Goal: Task Accomplishment & Management: Use online tool/utility

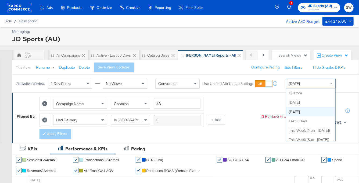
drag, startPoint x: 311, startPoint y: 84, endPoint x: 311, endPoint y: 101, distance: 16.9
click at [311, 84] on div "[DATE]" at bounding box center [310, 83] width 49 height 9
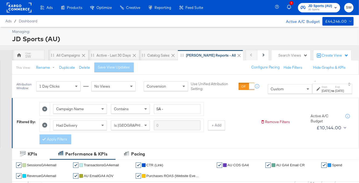
drag, startPoint x: 309, startPoint y: 91, endPoint x: 306, endPoint y: 93, distance: 4.0
click at [322, 91] on div "[DATE]" at bounding box center [326, 90] width 9 height 4
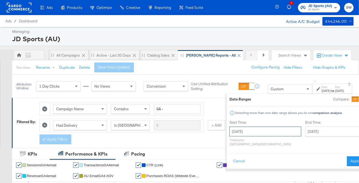
click at [250, 131] on input "[DATE]" at bounding box center [266, 131] width 72 height 10
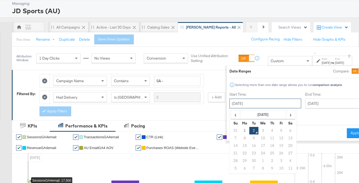
scroll to position [32, 0]
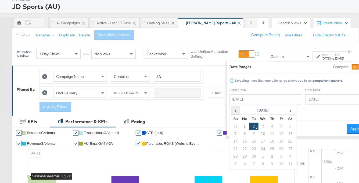
click at [232, 109] on span "‹" at bounding box center [236, 110] width 8 height 8
click at [277, 125] on td "1" at bounding box center [281, 126] width 9 height 8
type input "[DATE]"
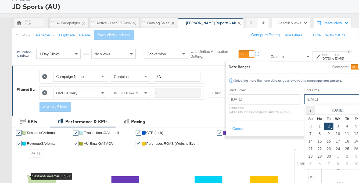
drag, startPoint x: 293, startPoint y: 97, endPoint x: 279, endPoint y: 113, distance: 21.5
click at [305, 97] on input "[DATE]" at bounding box center [333, 99] width 56 height 10
click at [307, 109] on span "‹" at bounding box center [311, 110] width 8 height 8
click at [306, 163] on td "31" at bounding box center [310, 164] width 9 height 8
type input "[DATE]"
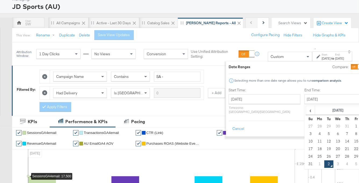
scroll to position [35, 0]
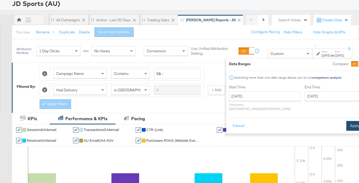
click at [347, 122] on button "Apply" at bounding box center [355, 126] width 17 height 10
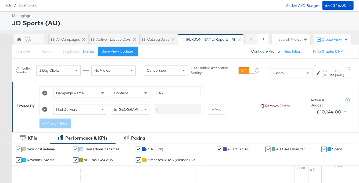
scroll to position [0, 0]
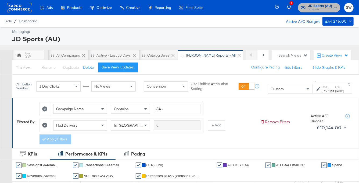
click at [331, 8] on span "JD Sports" at bounding box center [320, 10] width 24 height 4
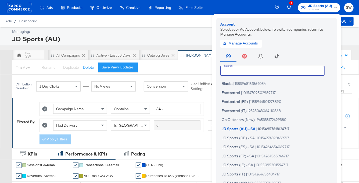
click at [284, 71] on input "text" at bounding box center [272, 71] width 104 height 10
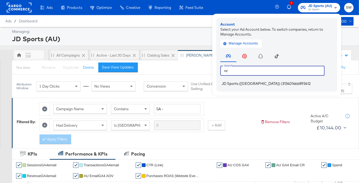
type input "nz"
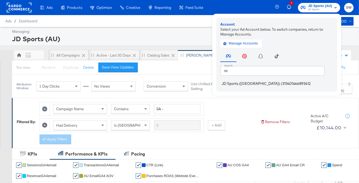
click at [283, 84] on span "313401466893412" at bounding box center [297, 83] width 28 height 4
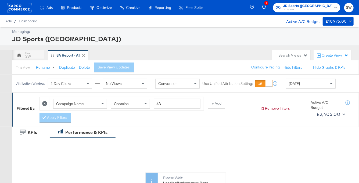
click at [300, 86] on span "[DATE]" at bounding box center [294, 83] width 11 height 5
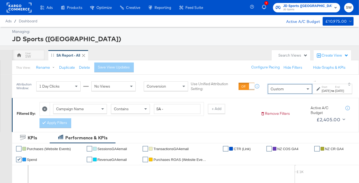
click at [322, 91] on div "[DATE]" at bounding box center [326, 90] width 9 height 4
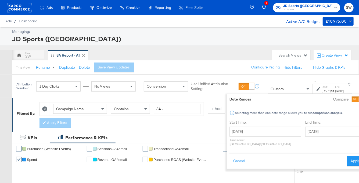
drag, startPoint x: 251, startPoint y: 123, endPoint x: 250, endPoint y: 130, distance: 6.4
click at [251, 124] on label "Start Time:" at bounding box center [266, 122] width 72 height 5
click at [250, 130] on input "[DATE]" at bounding box center [266, 131] width 72 height 10
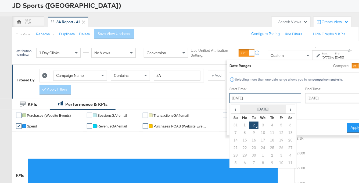
scroll to position [34, 0]
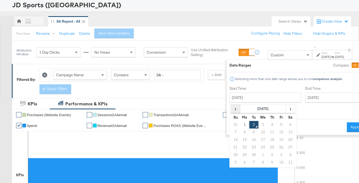
click at [232, 108] on span "‹" at bounding box center [236, 108] width 8 height 8
click at [277, 123] on td "1" at bounding box center [281, 125] width 9 height 8
type input "[DATE]"
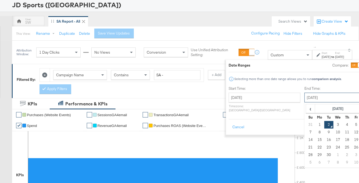
click at [305, 101] on input "[DATE]" at bounding box center [333, 97] width 56 height 10
drag, startPoint x: 283, startPoint y: 109, endPoint x: 283, endPoint y: 119, distance: 9.1
click at [307, 109] on span "‹" at bounding box center [311, 108] width 8 height 8
click at [306, 161] on td "31" at bounding box center [310, 162] width 9 height 8
type input "[DATE]"
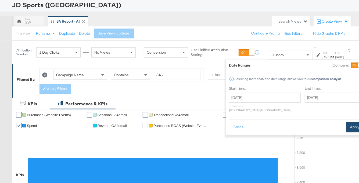
click at [347, 122] on button "Apply" at bounding box center [355, 127] width 17 height 10
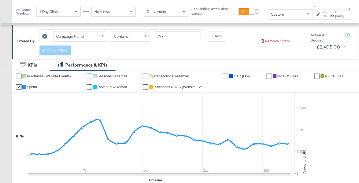
scroll to position [0, 0]
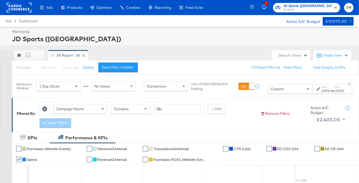
click at [317, 8] on span "JD Sports" at bounding box center [307, 10] width 49 height 4
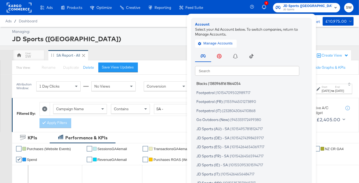
click at [239, 80] on li "Blacks | 1383968161864054" at bounding box center [253, 84] width 116 height 8
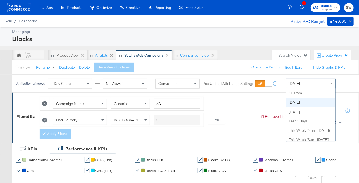
click at [321, 84] on div "[DATE]" at bounding box center [310, 83] width 49 height 9
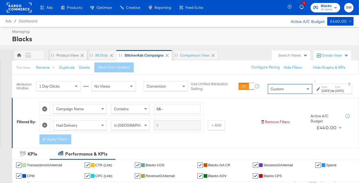
click at [322, 90] on div "[DATE]" at bounding box center [326, 90] width 9 height 4
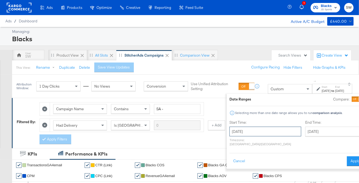
click at [255, 131] on input "[DATE]" at bounding box center [266, 131] width 72 height 10
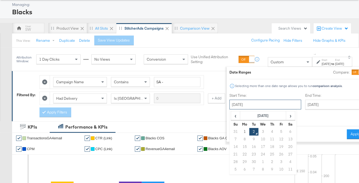
scroll to position [46, 0]
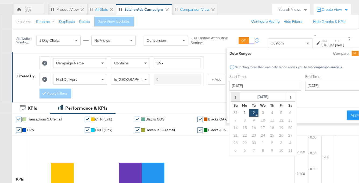
click at [232, 94] on span "‹" at bounding box center [236, 96] width 8 height 8
click at [277, 111] on td "1" at bounding box center [281, 113] width 9 height 8
type input "[DATE]"
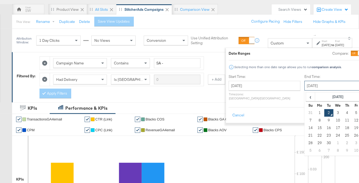
click at [305, 82] on input "[DATE]" at bounding box center [333, 86] width 56 height 10
click at [307, 100] on span "‹" at bounding box center [311, 96] width 8 height 8
drag, startPoint x: 280, startPoint y: 150, endPoint x: 323, endPoint y: 129, distance: 48.5
click at [306, 150] on td "31" at bounding box center [310, 151] width 9 height 8
type input "[DATE]"
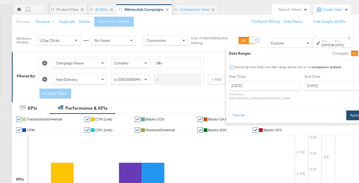
click at [347, 110] on button "Apply" at bounding box center [355, 115] width 17 height 10
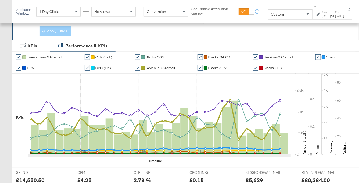
scroll to position [0, 0]
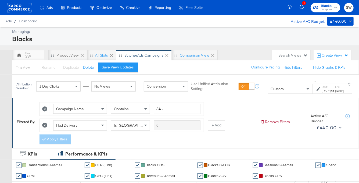
click at [325, 8] on span "JD Sports" at bounding box center [326, 10] width 11 height 4
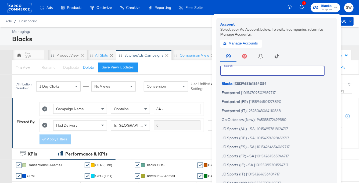
click at [280, 69] on input "text" at bounding box center [272, 71] width 104 height 10
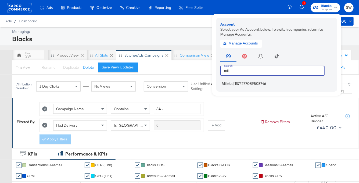
type input "mill"
click at [270, 81] on li "Millets | 1374277089503746" at bounding box center [278, 84] width 116 height 8
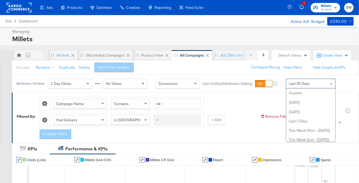
click at [303, 82] on span "Last 30 Days" at bounding box center [299, 83] width 21 height 5
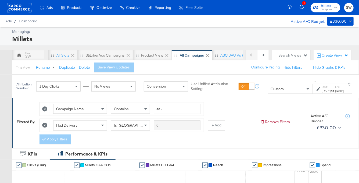
drag, startPoint x: 308, startPoint y: 90, endPoint x: 304, endPoint y: 93, distance: 4.9
click at [317, 90] on div "Start: Sep 2nd 2025 to End: Sep 2nd 2025" at bounding box center [330, 89] width 27 height 8
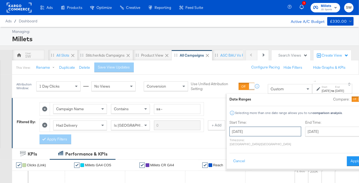
click at [243, 132] on input "[DATE]" at bounding box center [266, 131] width 72 height 10
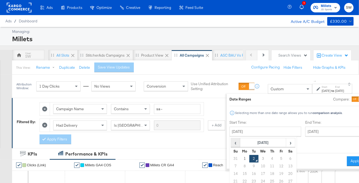
click at [232, 141] on span "‹" at bounding box center [236, 142] width 8 height 8
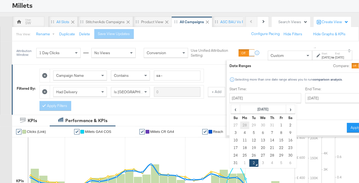
scroll to position [33, 0]
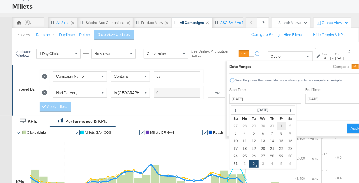
click at [277, 124] on td "1" at bounding box center [281, 126] width 9 height 8
type input "[DATE]"
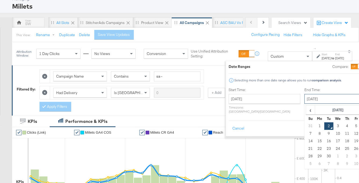
click at [305, 97] on input "[DATE]" at bounding box center [333, 99] width 56 height 10
click at [307, 110] on span "‹" at bounding box center [311, 110] width 8 height 8
click at [306, 162] on td "31" at bounding box center [310, 164] width 9 height 8
type input "[DATE]"
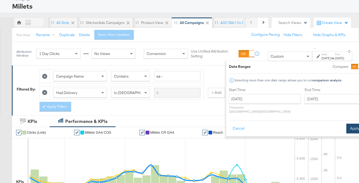
click at [347, 123] on button "Apply" at bounding box center [355, 128] width 17 height 10
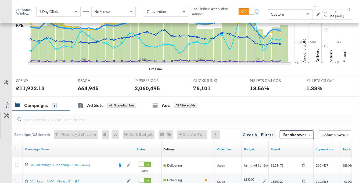
scroll to position [0, 0]
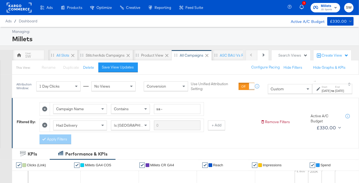
click at [320, 7] on span "Millets JD Sports" at bounding box center [326, 7] width 24 height 9
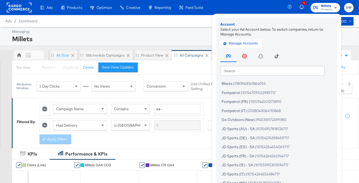
click at [239, 76] on div "Search Search Blacks | 1383968161864054 Footpatrol | 10154709502989717 Footpatr…" at bounding box center [278, 124] width 116 height 150
click at [239, 71] on input "text" at bounding box center [272, 71] width 104 height 10
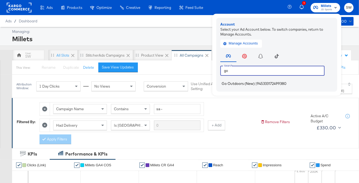
type input "go"
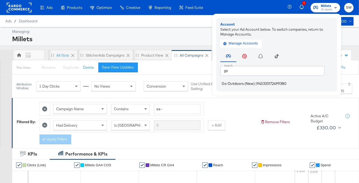
click at [241, 82] on span "Go Outdoors (New)" at bounding box center [238, 83] width 33 height 4
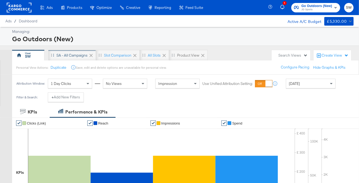
click at [72, 56] on div "SA - All Campaigns" at bounding box center [71, 55] width 31 height 5
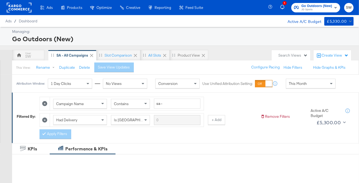
drag, startPoint x: 297, startPoint y: 81, endPoint x: 295, endPoint y: 87, distance: 6.0
click at [297, 81] on span "This Month" at bounding box center [298, 83] width 18 height 5
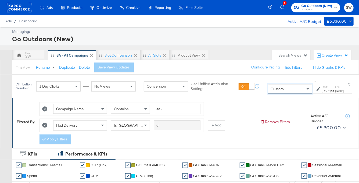
click at [322, 88] on div "Sep 2nd 2025" at bounding box center [326, 90] width 9 height 4
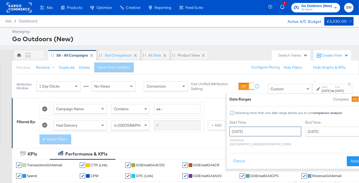
click at [250, 132] on input "September 2nd 2025" at bounding box center [266, 131] width 72 height 10
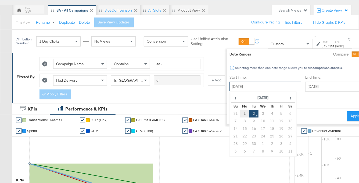
scroll to position [52, 0]
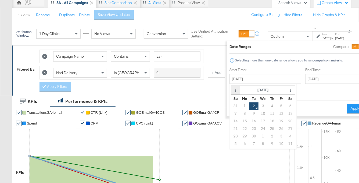
click at [232, 90] on span "‹" at bounding box center [236, 90] width 8 height 8
click at [277, 104] on td "1" at bounding box center [281, 106] width 9 height 8
type input "August 1st 2025"
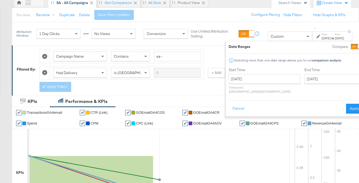
click at [305, 72] on label "End Time:" at bounding box center [334, 69] width 59 height 5
click at [305, 78] on input "September 2nd 2025" at bounding box center [333, 79] width 56 height 10
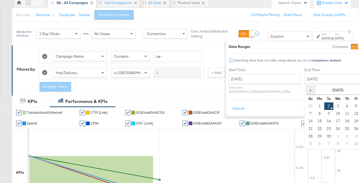
click at [307, 91] on span "‹" at bounding box center [311, 90] width 8 height 8
drag, startPoint x: 283, startPoint y: 143, endPoint x: 306, endPoint y: 127, distance: 28.3
click at [306, 143] on td "31" at bounding box center [310, 144] width 9 height 8
type input "August 31st 2025"
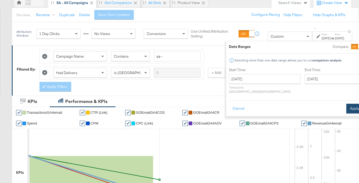
click at [347, 104] on button "Apply" at bounding box center [355, 109] width 17 height 10
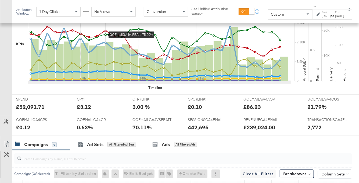
scroll to position [0, 0]
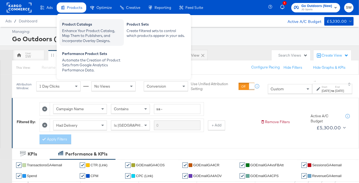
click at [77, 41] on div "Enhance Your Product Catalog, Map Them to Publishers, and Incorporate Overlay D…" at bounding box center [91, 35] width 59 height 15
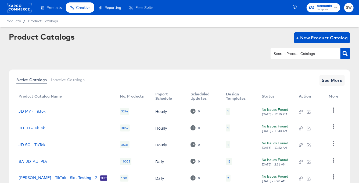
click at [279, 55] on input "text" at bounding box center [301, 54] width 57 height 6
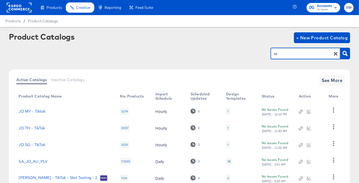
scroll to position [2, 0]
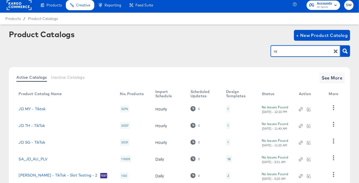
type input "nz"
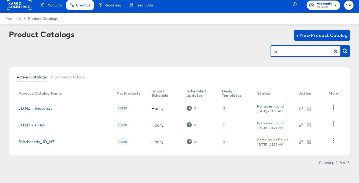
click at [49, 138] on td "Stitcherads_JD_NZ" at bounding box center [63, 141] width 98 height 17
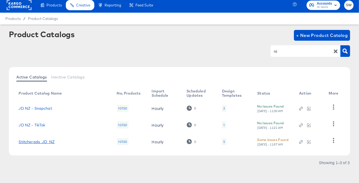
click at [45, 141] on link "Stitcherads_JD_NZ" at bounding box center [37, 141] width 36 height 4
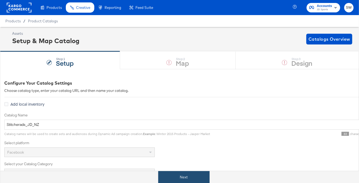
click at [195, 171] on button "Next" at bounding box center [183, 177] width 51 height 12
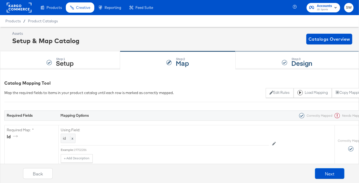
click at [255, 61] on div "Step: 3 Design" at bounding box center [297, 60] width 123 height 18
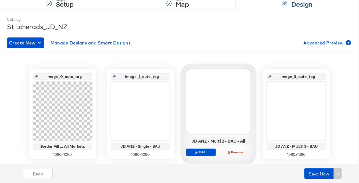
scroll to position [59, 0]
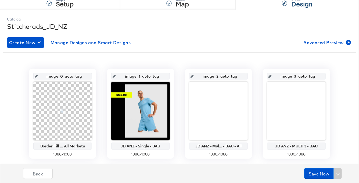
click at [125, 75] on input "image_1_auto_tag" at bounding box center [142, 74] width 53 height 15
click at [160, 76] on input "image_1_auto_tag" at bounding box center [142, 74] width 53 height 15
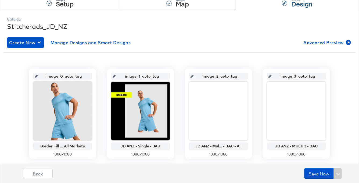
type input "image_1_auto_ta"
click at [244, 75] on div "image_2_auto_tag" at bounding box center [218, 76] width 59 height 6
click at [238, 76] on input "image_2_auto_tag" at bounding box center [220, 74] width 53 height 15
type input "image_2_auto_ta"
click at [316, 76] on input "image_3_auto_tag" at bounding box center [298, 74] width 53 height 15
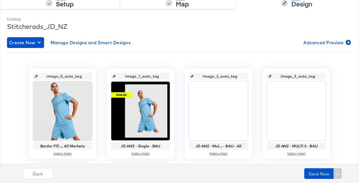
type input "image_3_auto_ta"
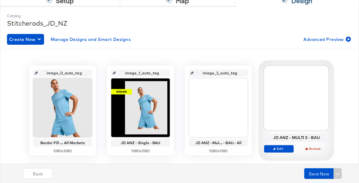
scroll to position [63, 0]
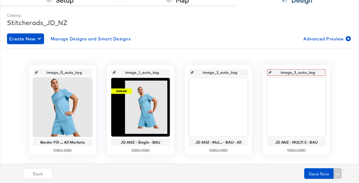
click at [341, 70] on div "image_0_auto_tag Border Fill ... All Markets 1080 x 1080 image_1_auto_tag JD AN…" at bounding box center [179, 160] width 353 height 190
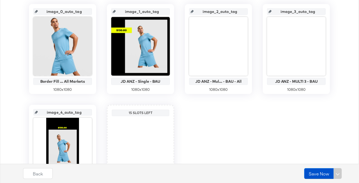
scroll to position [146, 0]
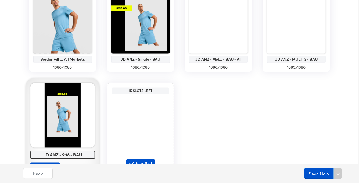
click at [87, 83] on div at bounding box center [62, 115] width 65 height 65
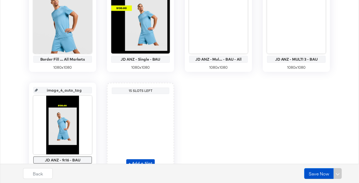
click at [83, 88] on input "image_4_auto_tag" at bounding box center [64, 88] width 53 height 15
type input "image_4_auto_ta"
click at [220, 117] on div "image_0_auto_tag Border Fill ... All Markets 1080 x 1080 image_1_auto_tag JD AN…" at bounding box center [179, 77] width 353 height 190
click at [314, 173] on button "Save Now" at bounding box center [319, 173] width 30 height 11
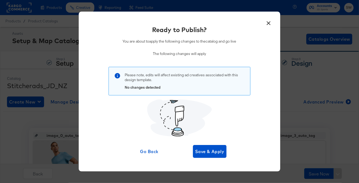
click at [268, 23] on button "×" at bounding box center [269, 22] width 10 height 10
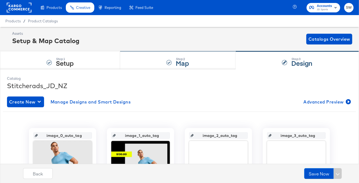
click at [171, 55] on div "Step: 2 Map" at bounding box center [177, 60] width 115 height 18
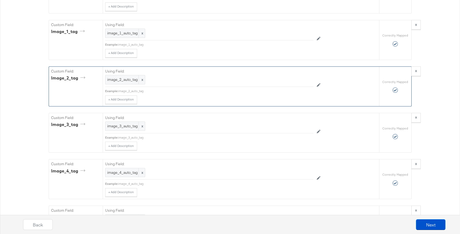
scroll to position [1131, 0]
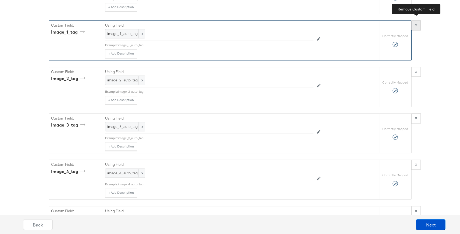
click at [359, 23] on strong "x" at bounding box center [416, 25] width 2 height 5
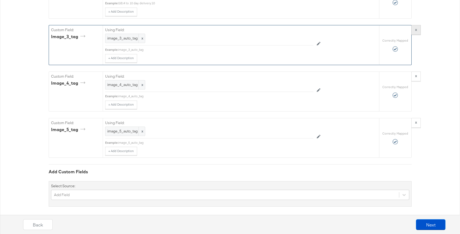
click at [359, 28] on strong "x" at bounding box center [416, 29] width 2 height 5
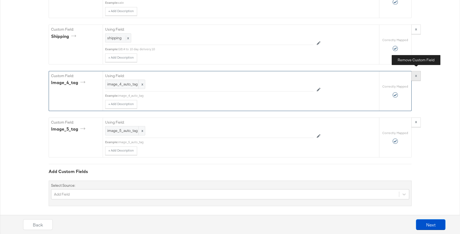
click at [359, 75] on button "x" at bounding box center [415, 76] width 9 height 10
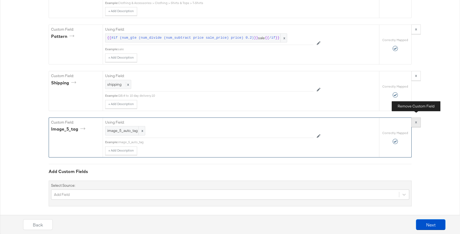
click at [359, 120] on strong "x" at bounding box center [416, 122] width 2 height 5
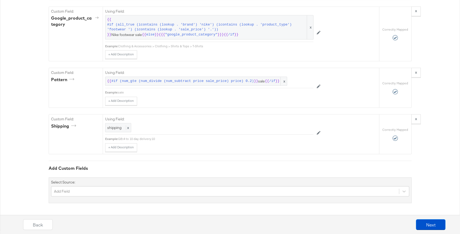
scroll to position [988, 0]
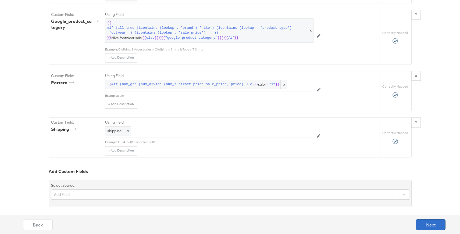
click at [359, 182] on button "Next" at bounding box center [431, 224] width 30 height 11
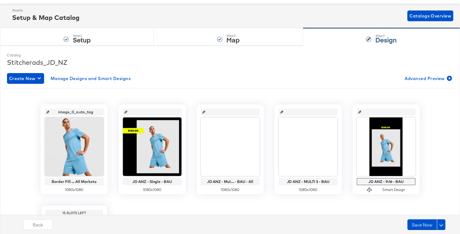
scroll to position [24, 0]
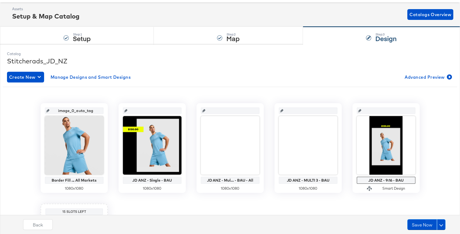
click at [152, 110] on input "text" at bounding box center [153, 108] width 53 height 15
type input "im"
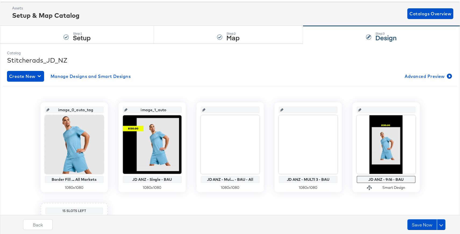
type input "image_1_auto_"
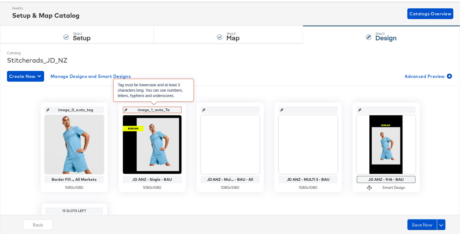
type input "image_1_auto_T"
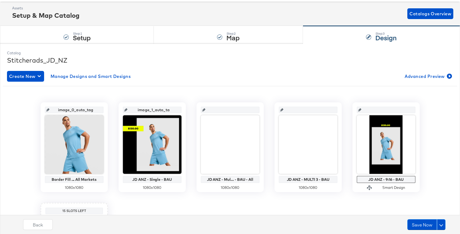
type input "image_1_auto_tag"
click at [216, 110] on input "text" at bounding box center [231, 108] width 53 height 15
type input "image_2_auto_tag"
click at [301, 111] on input "text" at bounding box center [309, 108] width 53 height 15
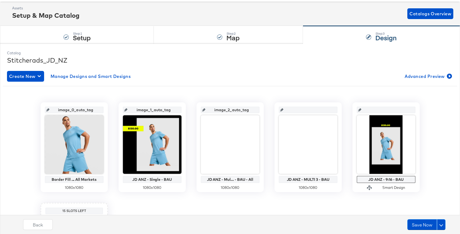
click at [301, 111] on input "text" at bounding box center [309, 108] width 53 height 15
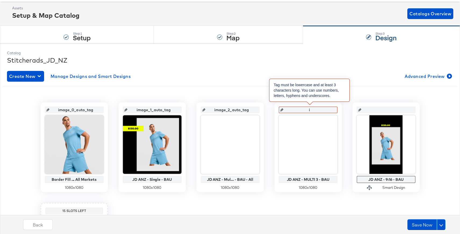
type input "im"
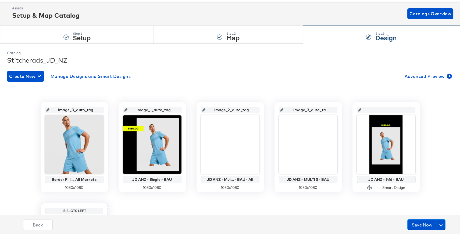
type input "image_3_auto_tag"
click at [359, 108] on input "text" at bounding box center [387, 108] width 53 height 15
click at [359, 109] on input "text" at bounding box center [387, 108] width 53 height 15
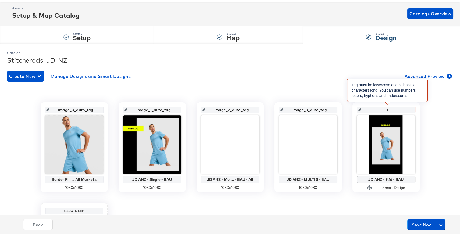
type input "im"
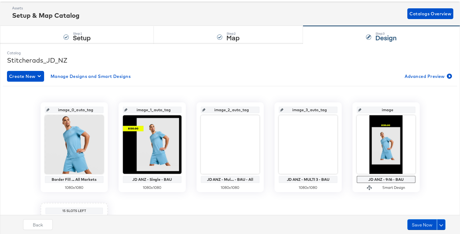
type input "image_"
click at [172, 110] on input "image_1_auto_tag" at bounding box center [153, 108] width 53 height 15
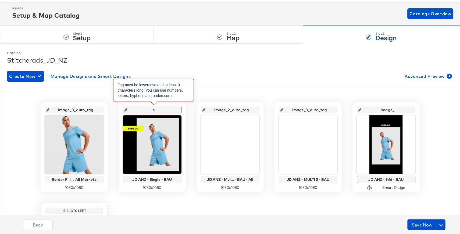
type input "si"
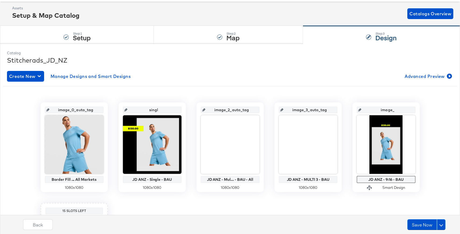
type input "single"
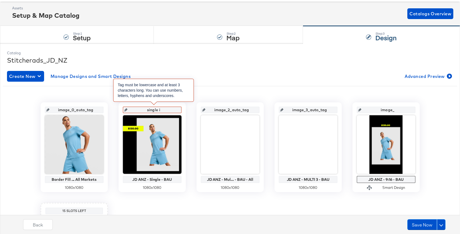
type input "single"
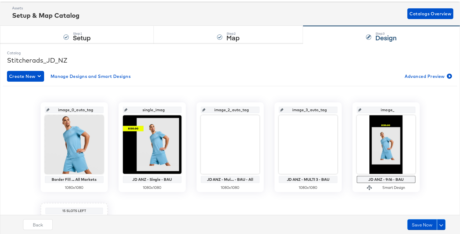
type input "single_image"
click at [246, 110] on input "image_2_auto_tag" at bounding box center [231, 108] width 53 height 15
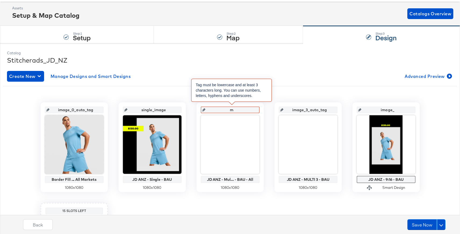
type input "mu"
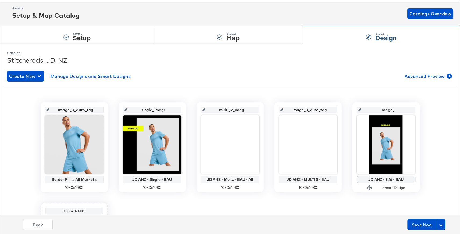
type input "multi_2_image"
click at [317, 113] on input "image_3_auto_tag" at bounding box center [309, 108] width 53 height 15
click at [316, 111] on input "image_3_auto_tag" at bounding box center [309, 108] width 53 height 15
drag, startPoint x: 328, startPoint y: 109, endPoint x: 283, endPoint y: 109, distance: 44.6
click at [283, 109] on div "image_3_auto_tag" at bounding box center [308, 110] width 59 height 6
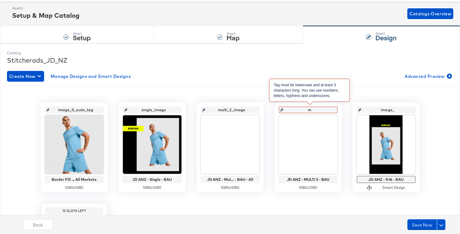
type input "mu"
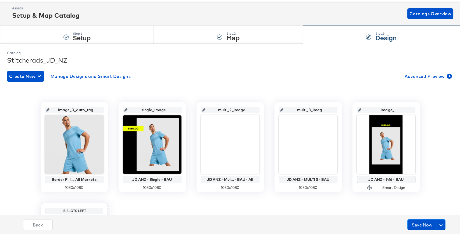
type input "multi_3_image"
click at [359, 109] on input "image_" at bounding box center [387, 108] width 53 height 15
type input "ima"
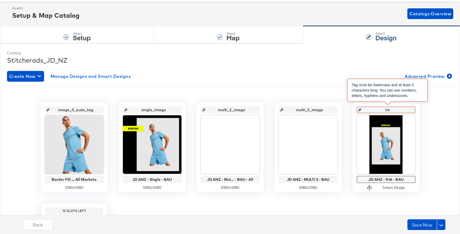
type input "i"
type input "9:16"
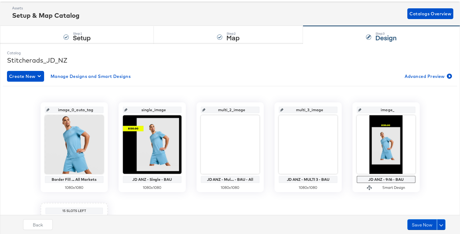
click at [359, 113] on div "image_0_auto_tag Border Fill ... All Markets 1080 x 1080 single_image JD ANZ - …" at bounding box center [230, 197] width 454 height 190
click at [359, 113] on input "image_" at bounding box center [387, 108] width 53 height 15
type input "ima"
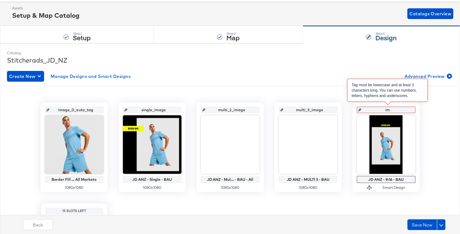
type input "i"
type input "9_"
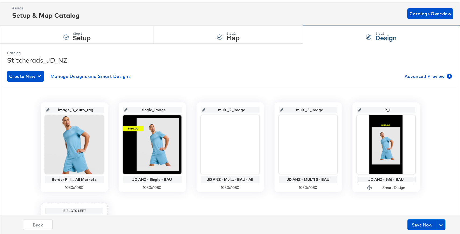
type input "9_16"
click at [359, 182] on button "Save Now" at bounding box center [422, 224] width 30 height 11
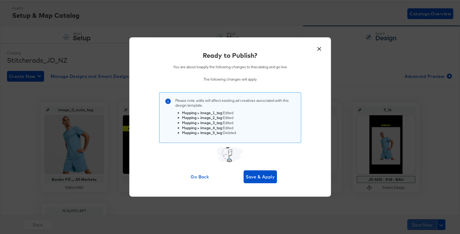
scroll to position [0, 0]
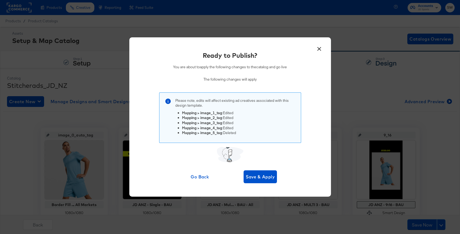
click at [321, 44] on button "×" at bounding box center [320, 48] width 10 height 10
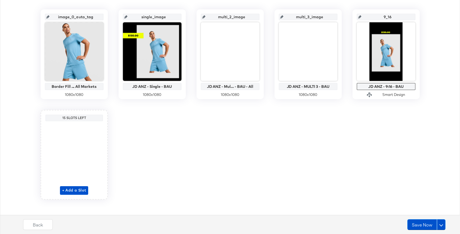
scroll to position [123, 0]
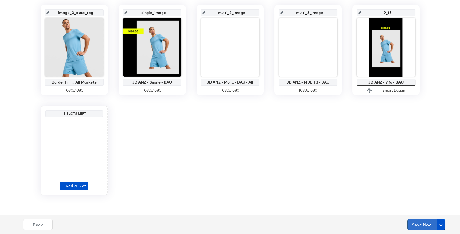
click at [359, 182] on button "Save Now" at bounding box center [422, 224] width 30 height 11
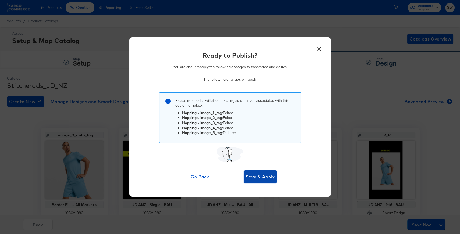
click at [264, 174] on span "Save & Apply" at bounding box center [260, 177] width 29 height 8
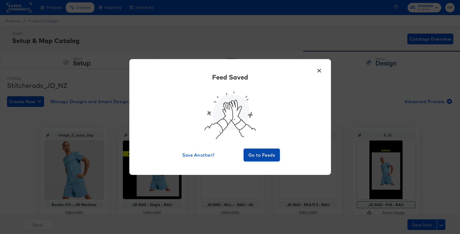
click at [269, 154] on span "Go to Feeds" at bounding box center [262, 155] width 32 height 8
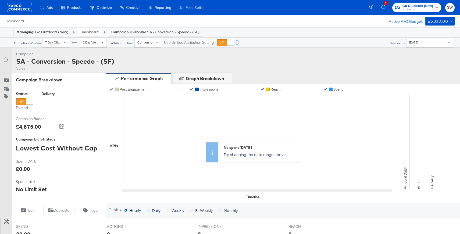
click at [417, 6] on span "Go Outdoors (New)" at bounding box center [418, 6] width 31 height 6
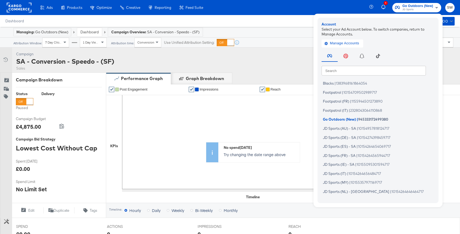
click at [357, 73] on input "text" at bounding box center [374, 71] width 104 height 10
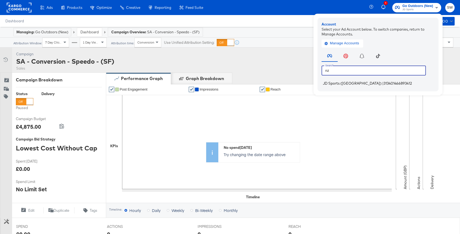
type input "nz"
click at [384, 84] on span "313401466893412" at bounding box center [398, 83] width 28 height 4
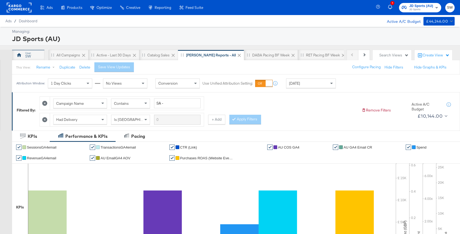
click at [39, 55] on div "SW" at bounding box center [28, 55] width 32 height 11
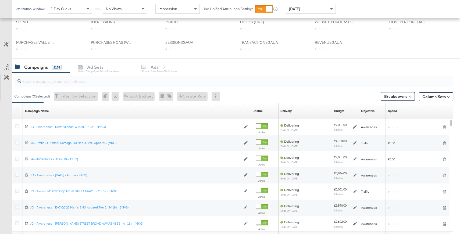
scroll to position [217, 0]
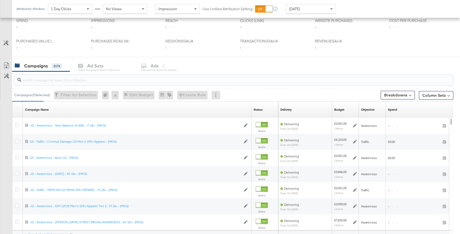
click at [236, 79] on input "search" at bounding box center [217, 78] width 392 height 10
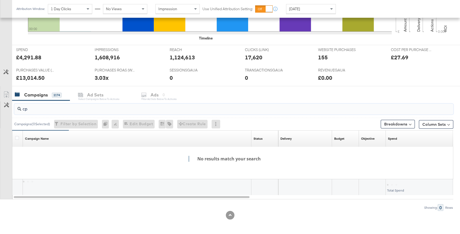
scroll to position [172, 0]
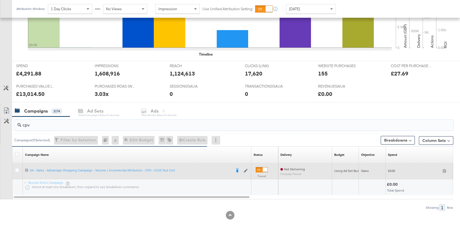
type input "cpv"
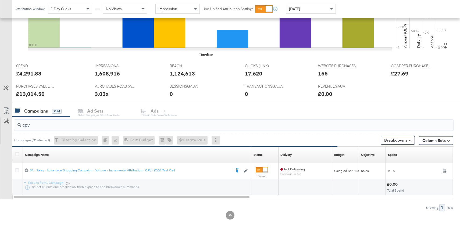
scroll to position [0, 0]
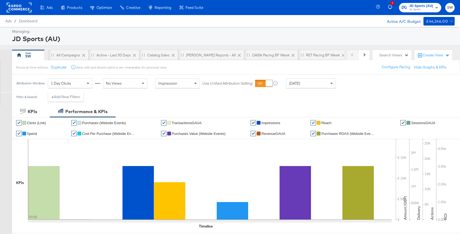
click at [435, 4] on icon "button" at bounding box center [436, 7] width 6 height 6
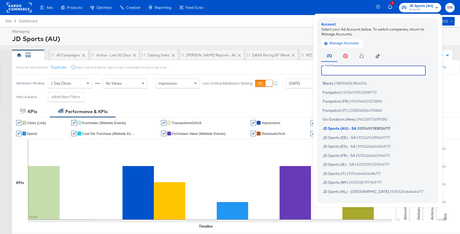
click at [347, 72] on input "text" at bounding box center [373, 71] width 104 height 10
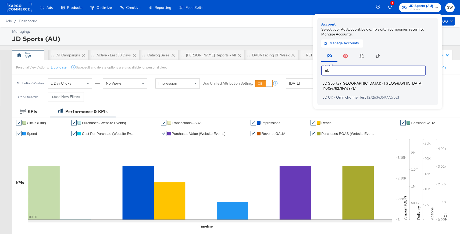
type input "uk"
click at [351, 85] on span "JD Sports (UK) - SA" at bounding box center [373, 83] width 100 height 4
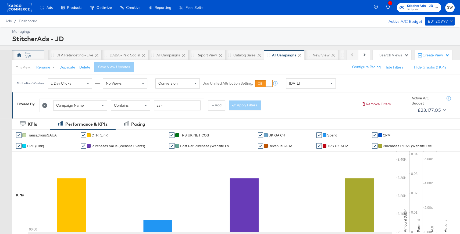
click at [28, 50] on div "SW" at bounding box center [28, 55] width 32 height 11
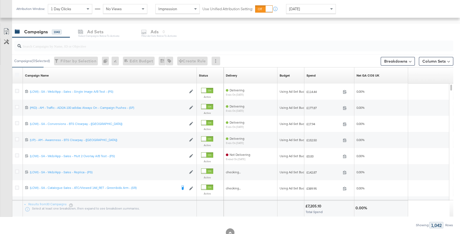
scroll to position [220, 0]
click at [220, 45] on input "search" at bounding box center [217, 44] width 392 height 10
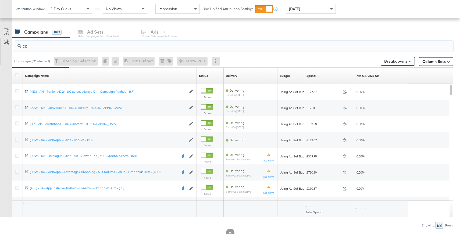
scroll to position [157, 0]
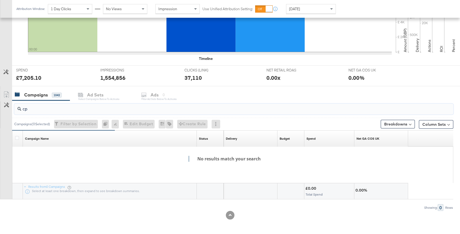
type input "c"
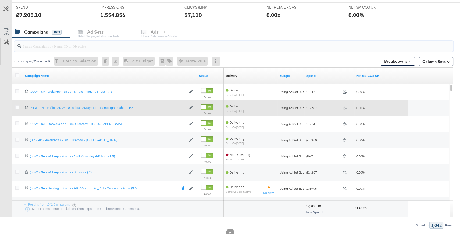
scroll to position [0, 0]
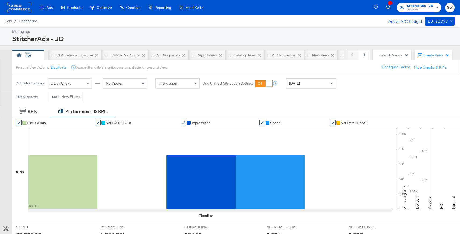
click at [413, 6] on span "StitcherAds - JD" at bounding box center [420, 6] width 26 height 6
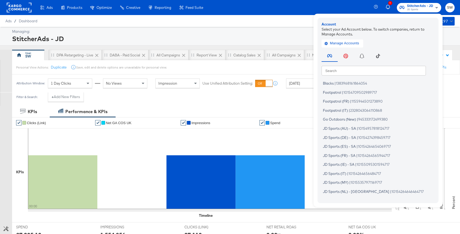
click at [355, 70] on input "text" at bounding box center [374, 71] width 104 height 10
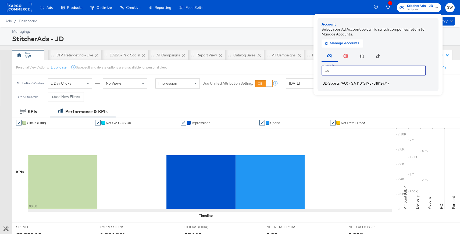
type input "au"
click at [360, 82] on span "10154957818124717" at bounding box center [373, 83] width 31 height 4
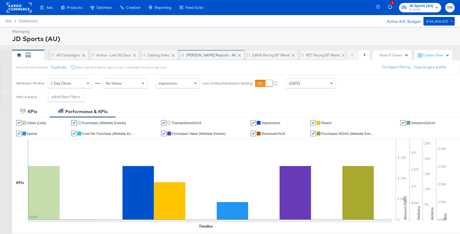
click at [195, 54] on div "[PERSON_NAME] Reports - All" at bounding box center [211, 55] width 50 height 5
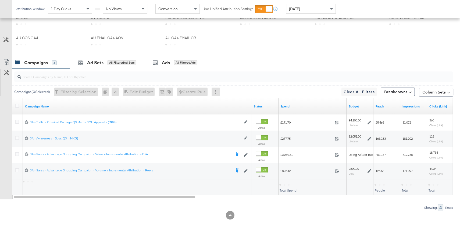
scroll to position [245, 0]
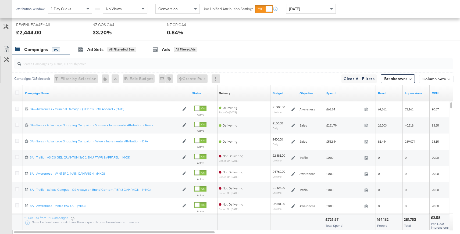
scroll to position [239, 0]
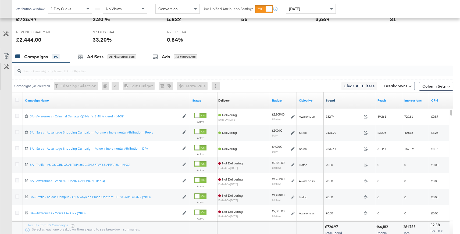
click at [340, 101] on link "Spend" at bounding box center [349, 100] width 47 height 4
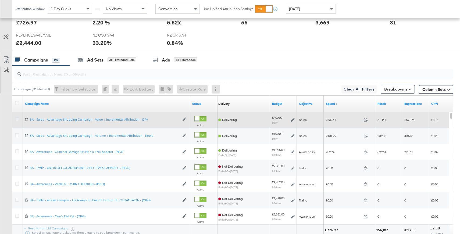
click at [16, 119] on icon at bounding box center [17, 119] width 4 height 4
click at [0, 0] on input "checkbox" at bounding box center [0, 0] width 0 height 0
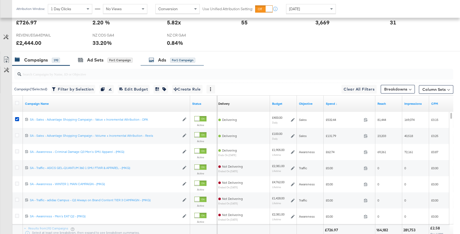
click at [159, 61] on div "Ads" at bounding box center [162, 60] width 8 height 6
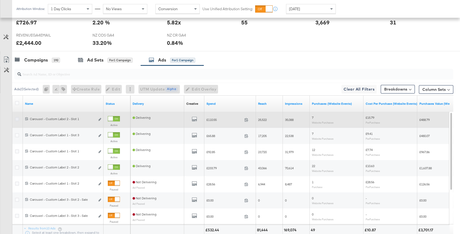
click at [16, 119] on icon at bounding box center [17, 119] width 4 height 4
click at [0, 0] on input "checkbox" at bounding box center [0, 0] width 0 height 0
click at [99, 119] on icon "link" at bounding box center [99, 119] width 3 height 3
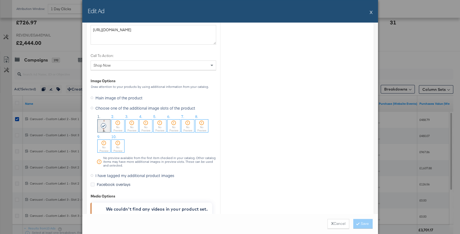
scroll to position [544, 0]
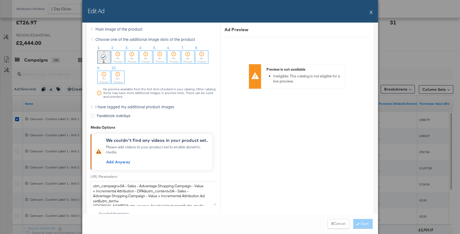
click at [123, 106] on span "I have tagged my additional product images" at bounding box center [134, 106] width 79 height 5
click at [0, 0] on input "I have tagged my additional product images" at bounding box center [0, 0] width 0 height 0
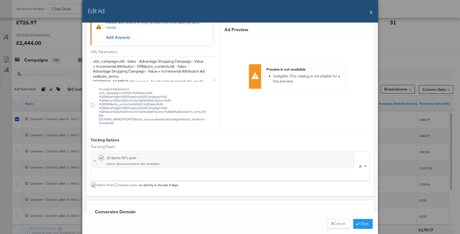
scroll to position [467, 0]
